Goal: Task Accomplishment & Management: Use online tool/utility

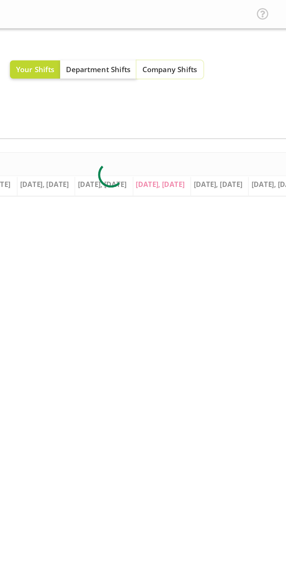
click at [176, 38] on span "Company Shifts" at bounding box center [175, 38] width 30 height 6
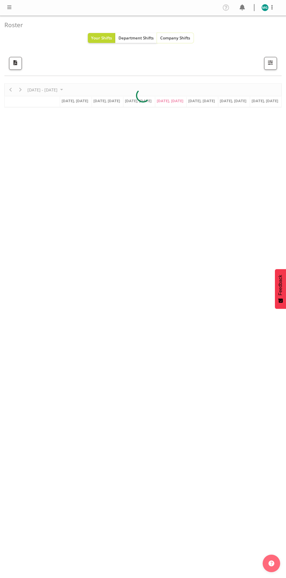
click at [184, 38] on span "Company Shifts" at bounding box center [175, 38] width 30 height 6
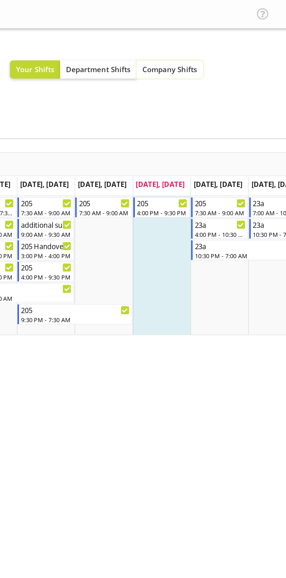
click at [172, 38] on span "Company Shifts" at bounding box center [175, 38] width 30 height 6
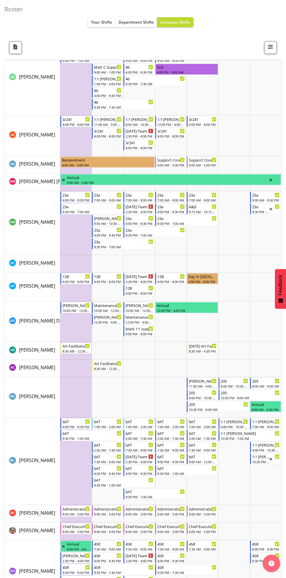
scroll to position [151, 0]
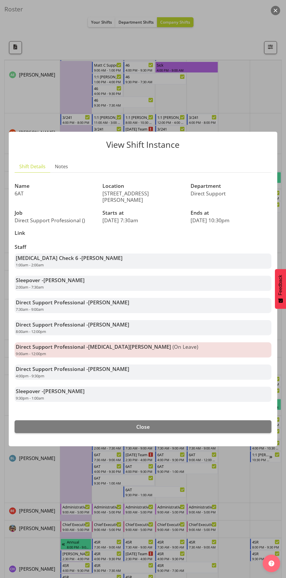
click at [137, 559] on div at bounding box center [143, 289] width 286 height 578
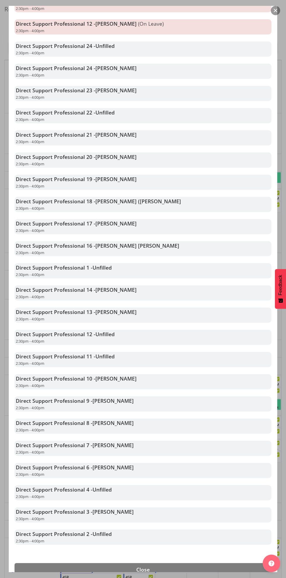
scroll to position [162, 0]
